Goal: Check status: Check status

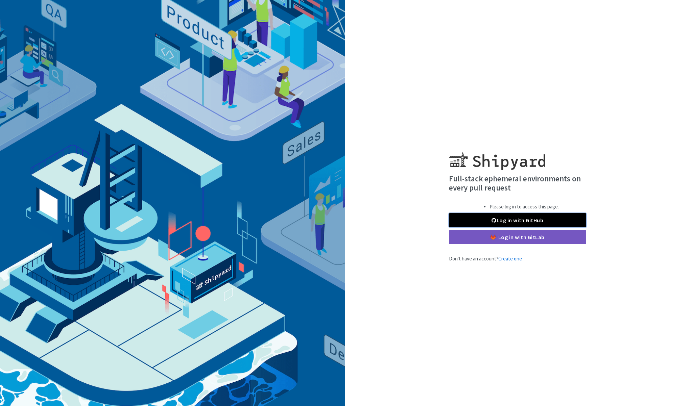
click at [568, 220] on link "Log in with GitHub" at bounding box center [517, 220] width 137 height 14
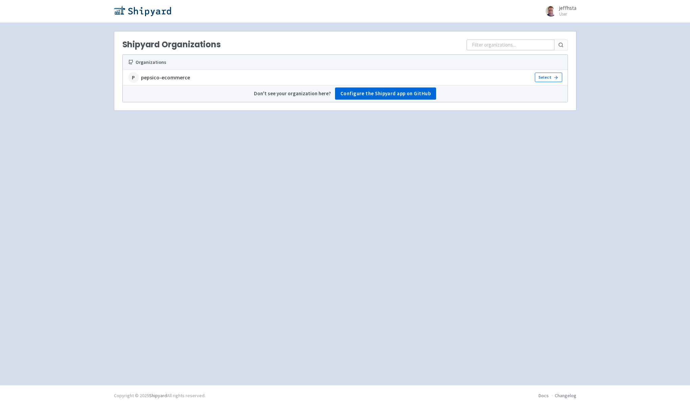
click at [148, 77] on strong "pepsico-ecommerce" at bounding box center [165, 78] width 49 height 8
click at [548, 78] on link "Select" at bounding box center [548, 77] width 27 height 9
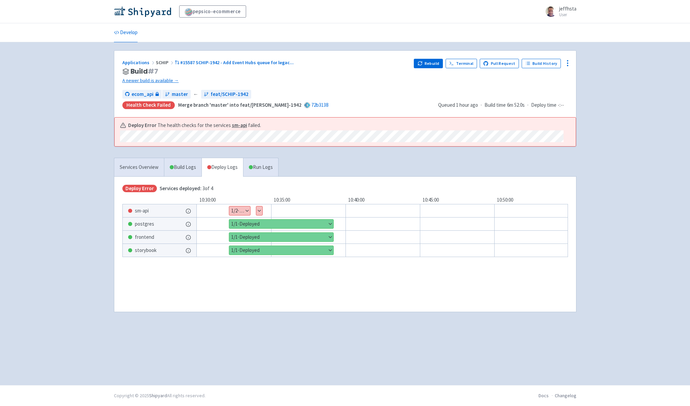
click at [262, 211] on button "Show details" at bounding box center [259, 211] width 6 height 9
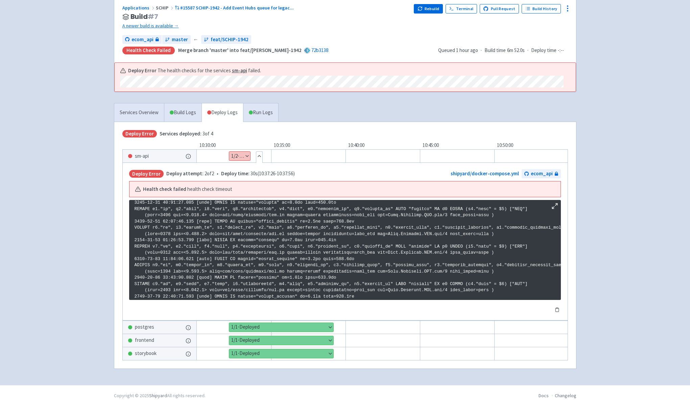
scroll to position [1158, 0]
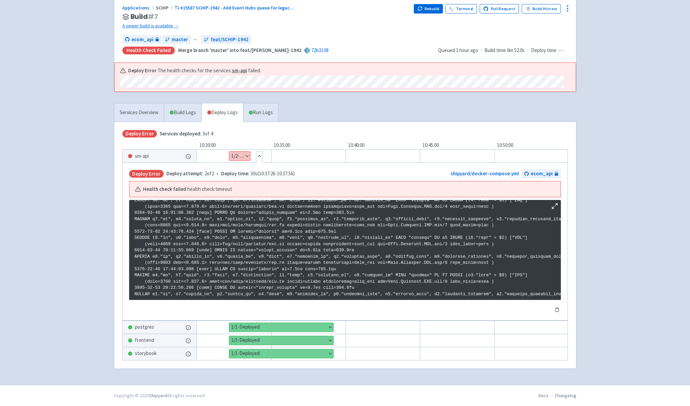
drag, startPoint x: 68, startPoint y: 53, endPoint x: 52, endPoint y: 32, distance: 26.9
click at [67, 54] on div "pepsico-ecommerce jeffhsta User Profile Sign out Develop #" at bounding box center [345, 165] width 690 height 440
